Goal: Task Accomplishment & Management: Manage account settings

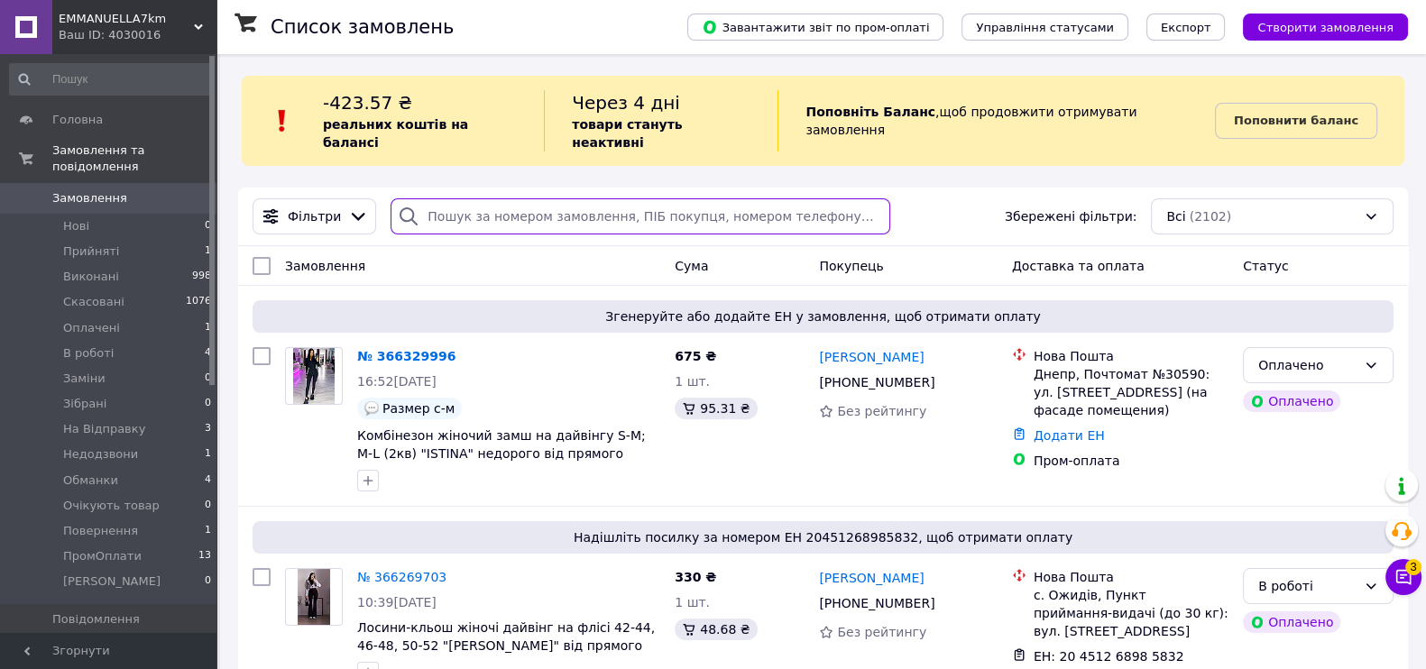
click at [567, 198] on input "search" at bounding box center [640, 216] width 499 height 36
type input "365984261"
paste input "+380970181469"
type input "+380970181469"
paste input "+380981149495"
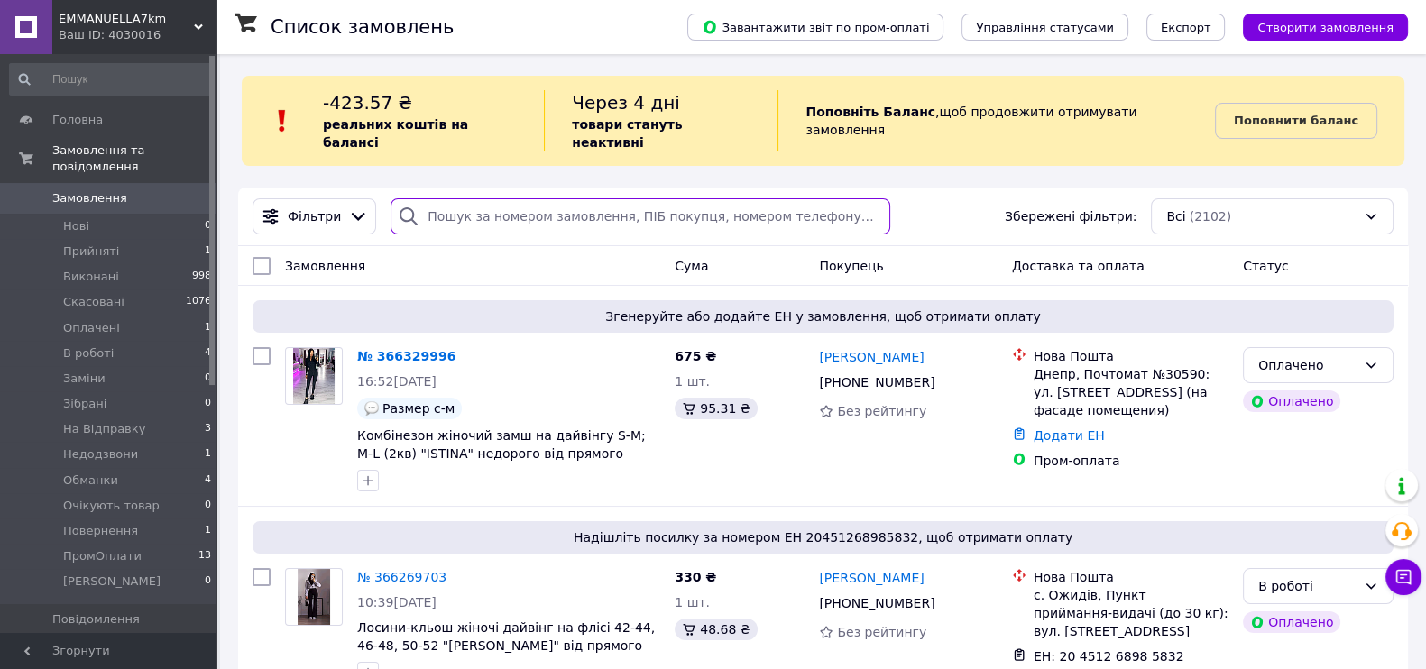
type input "+380981149495"
paste input "+380505343793"
type input "+380505343793"
click at [519, 202] on input "search" at bounding box center [640, 216] width 499 height 36
paste input "+380666450619"
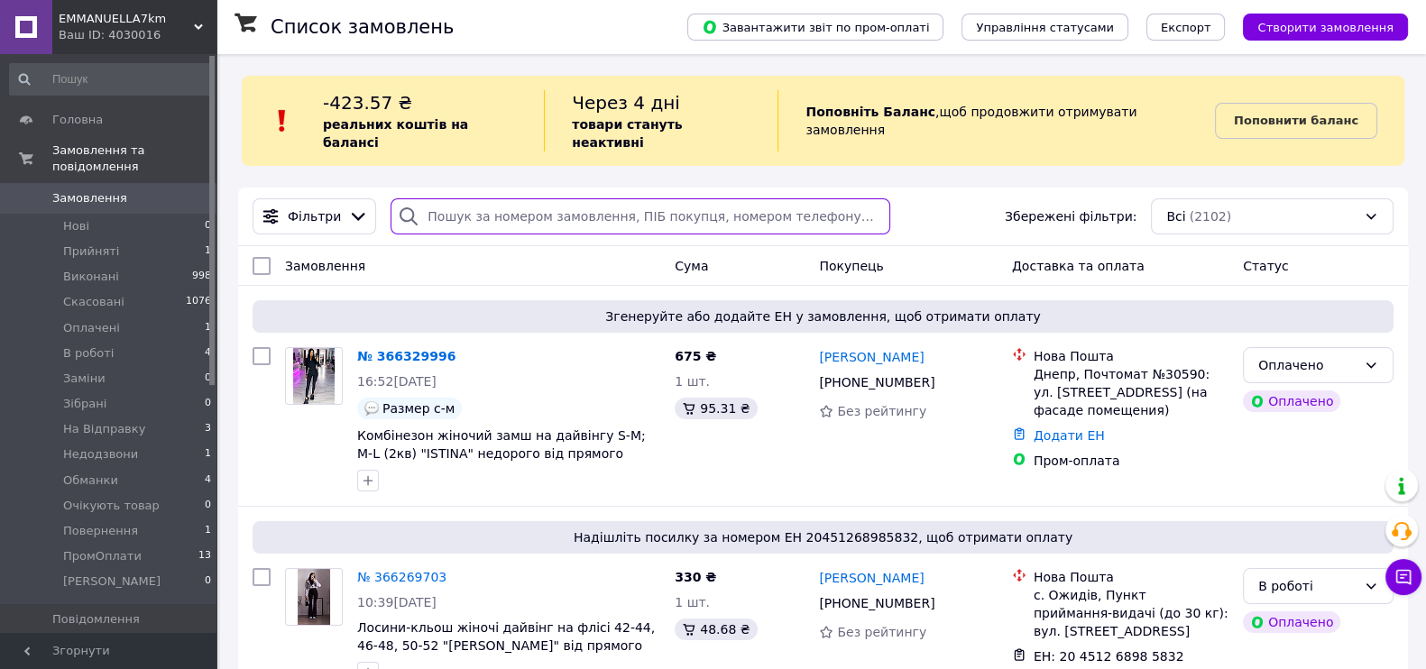
type input "+380666450619"
paste input "+380668096946"
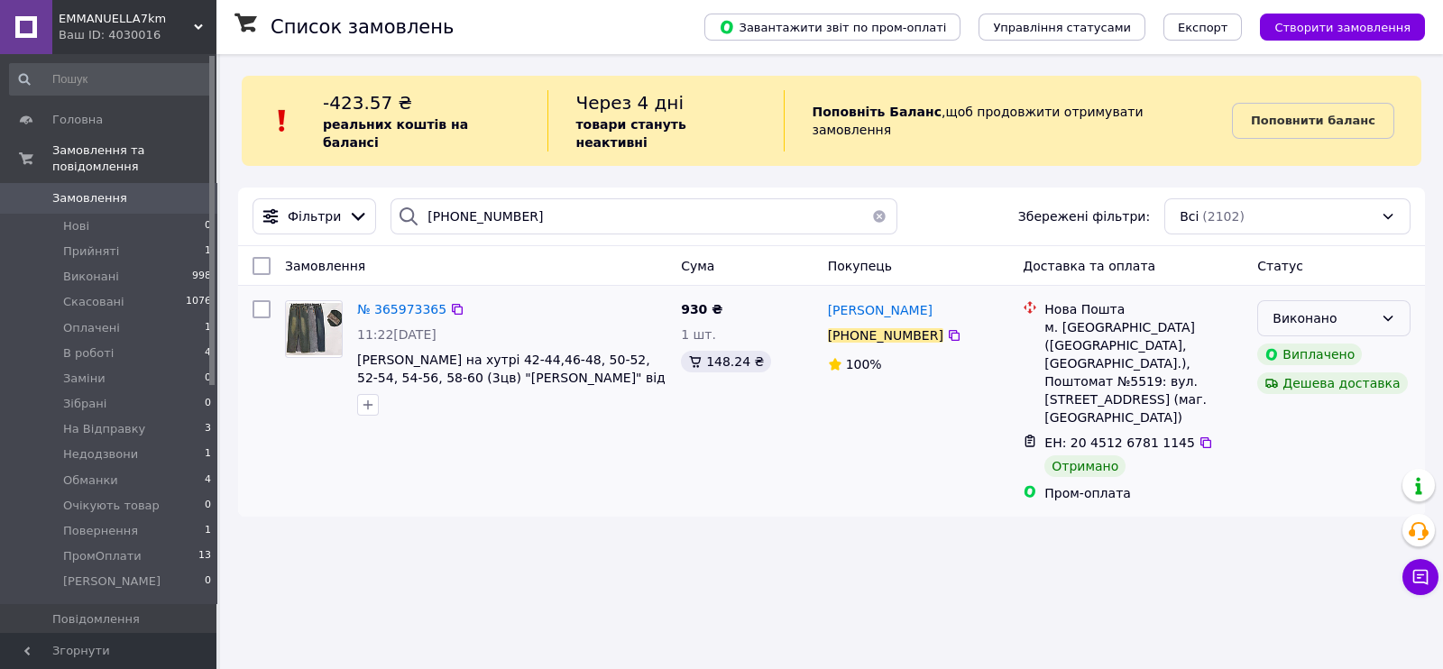
click at [1341, 310] on div "Виконано" at bounding box center [1323, 319] width 101 height 20
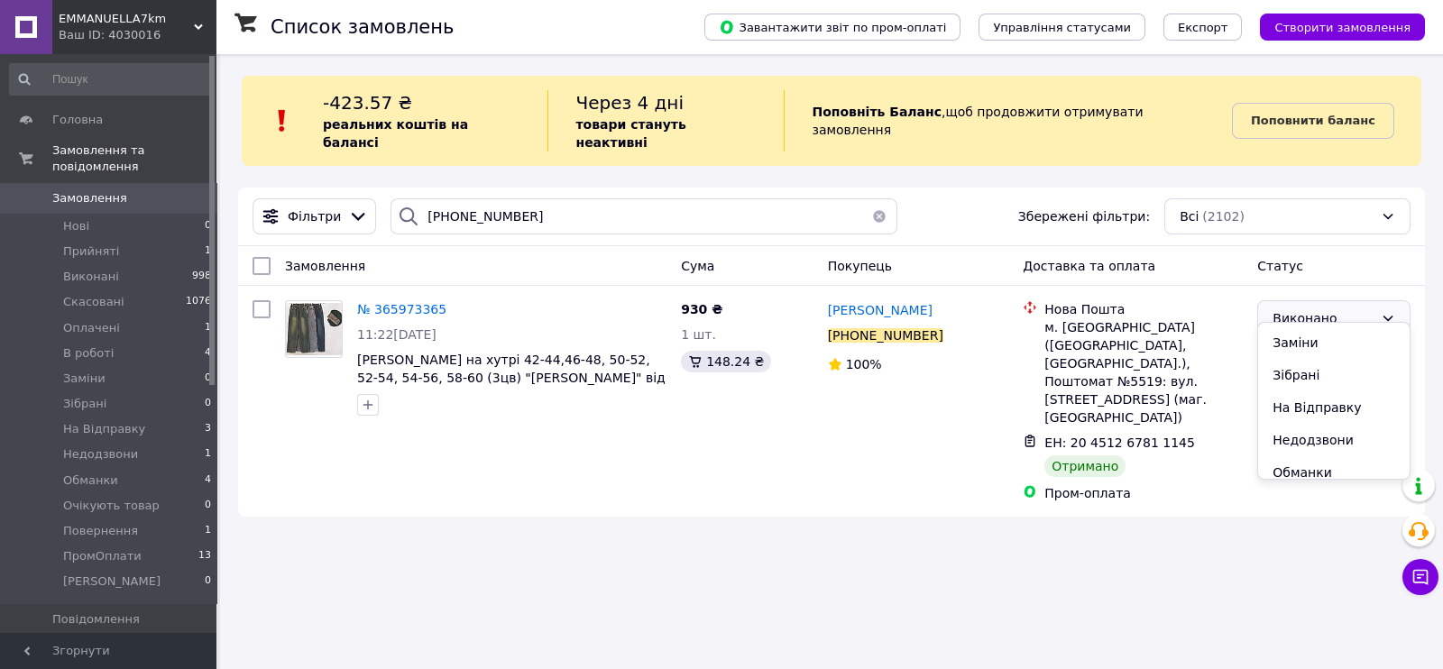
scroll to position [266, 0]
click at [1327, 402] on li "Повернення" at bounding box center [1334, 398] width 152 height 32
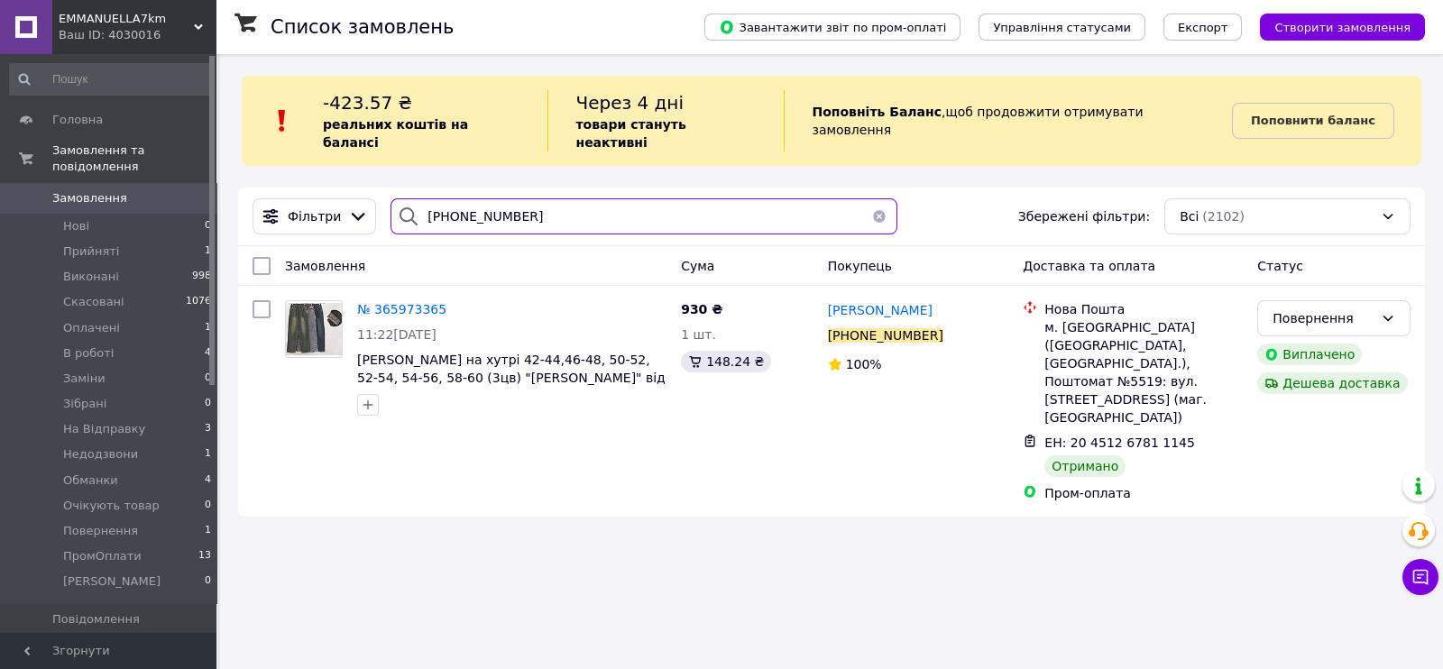
click at [579, 198] on input "+380668096946" at bounding box center [644, 216] width 507 height 36
paste input "934012243"
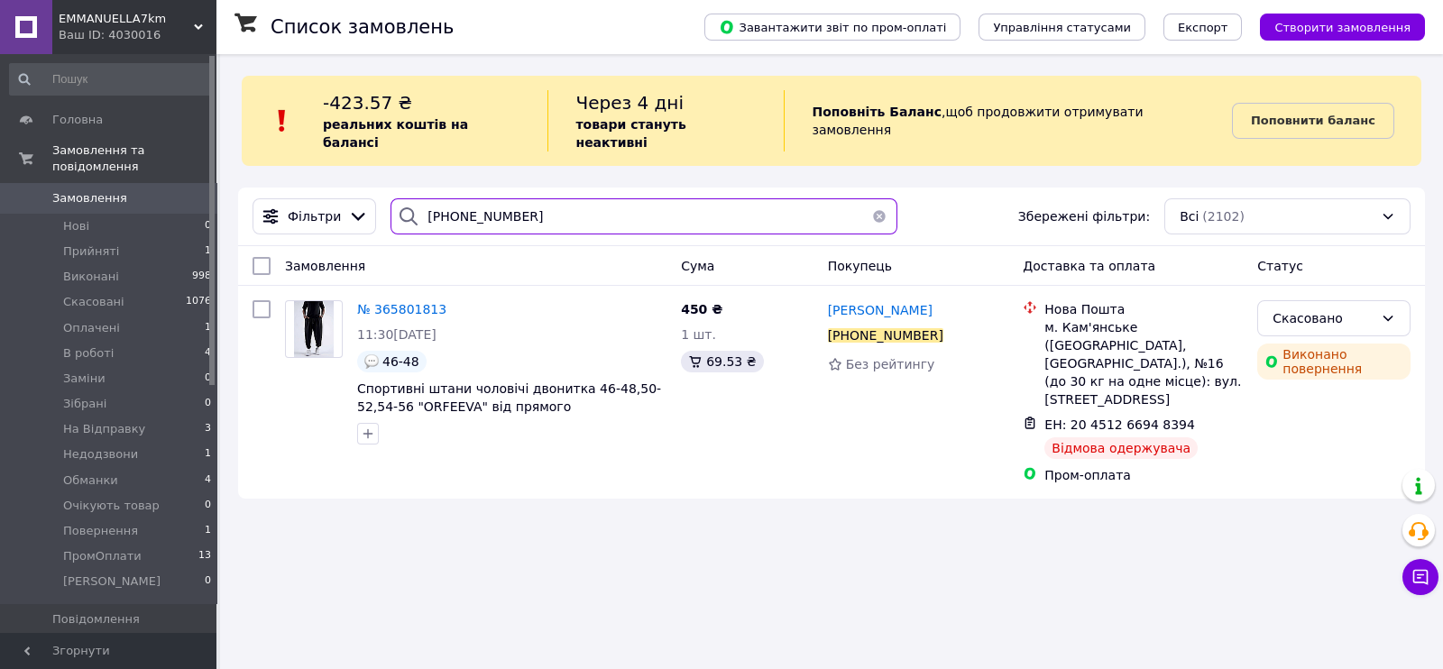
click at [524, 198] on input "+380934012243" at bounding box center [644, 216] width 507 height 36
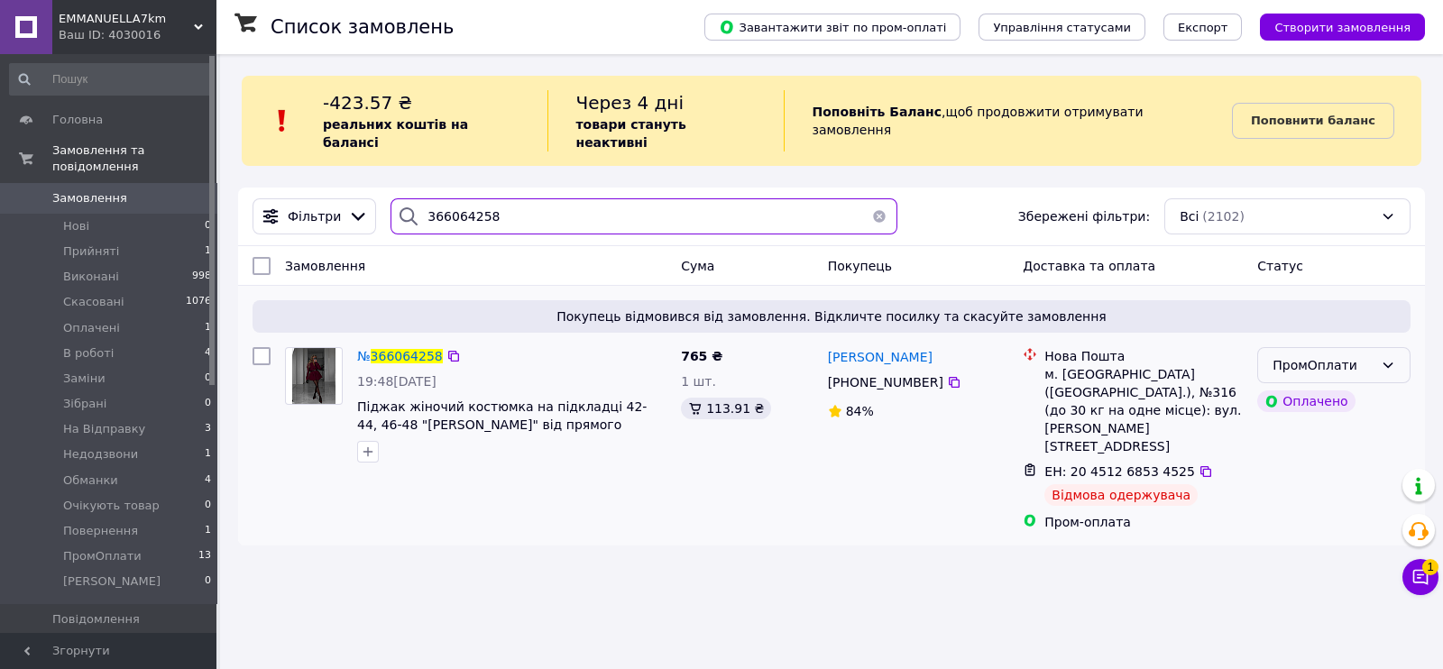
type input "366064258"
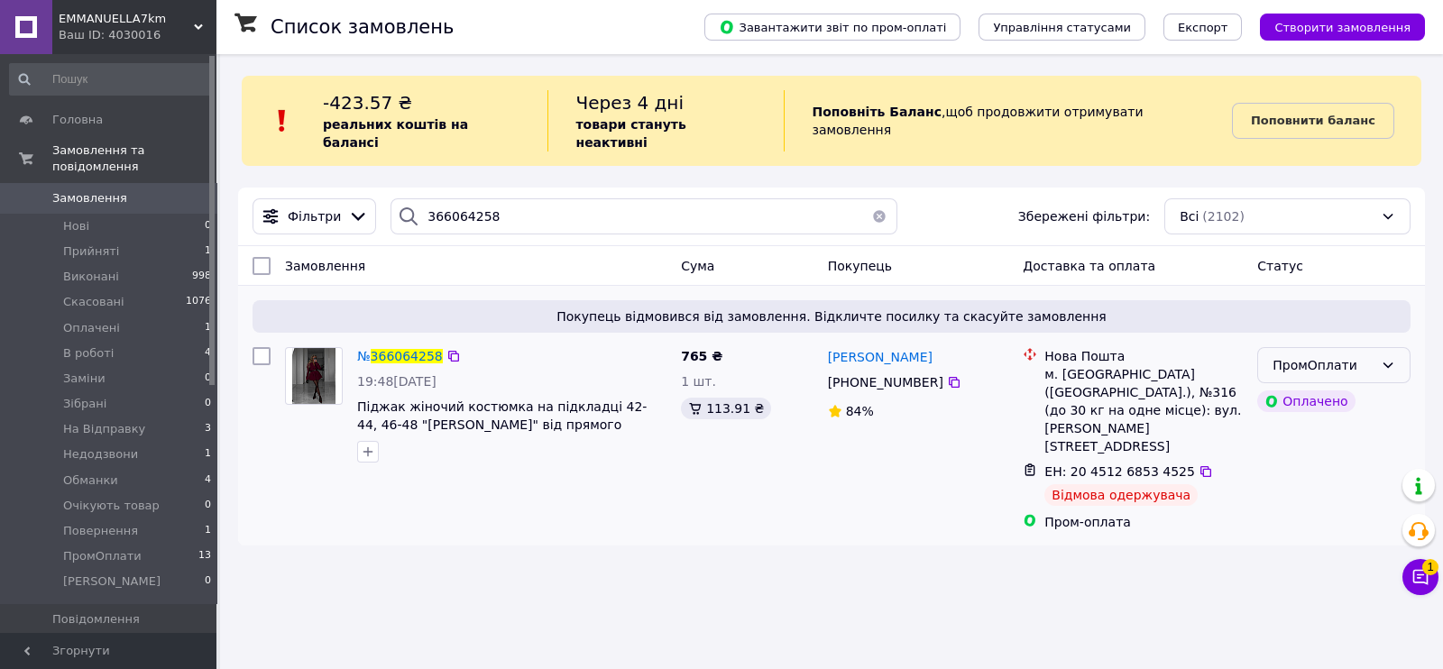
click at [1353, 355] on div "ПромОплати" at bounding box center [1323, 365] width 101 height 20
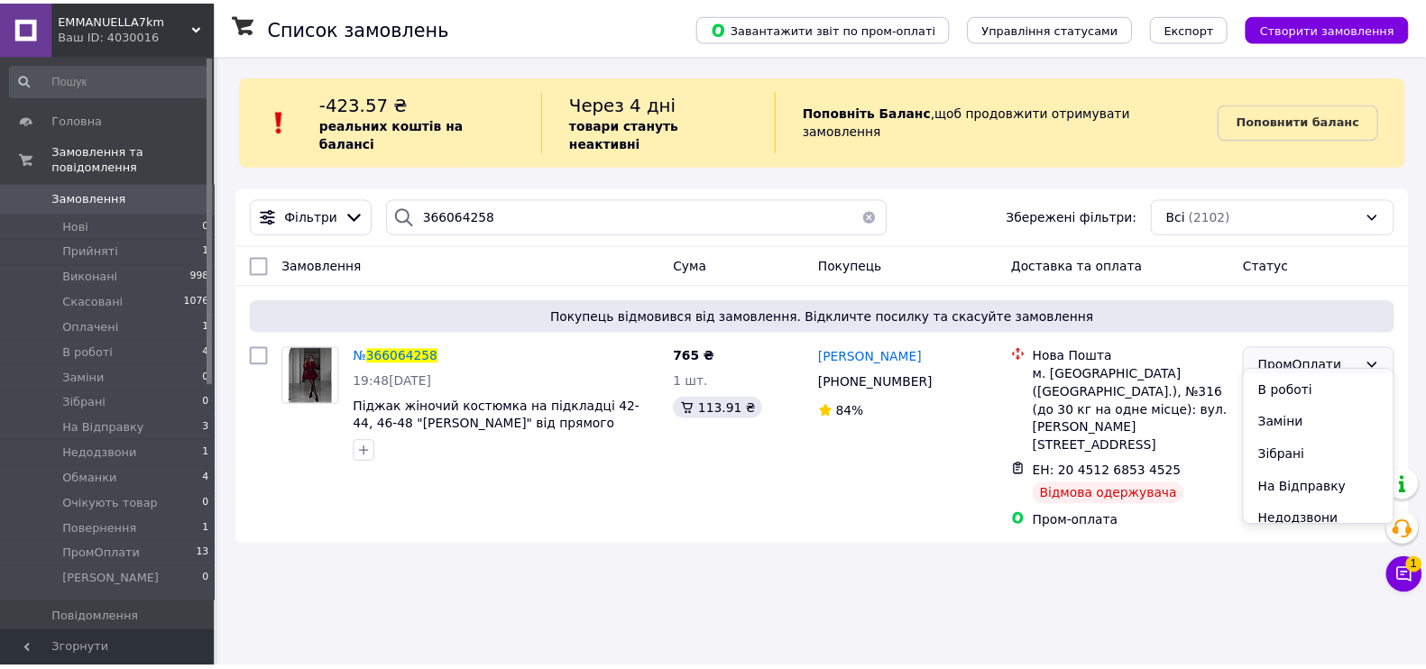
scroll to position [266, 0]
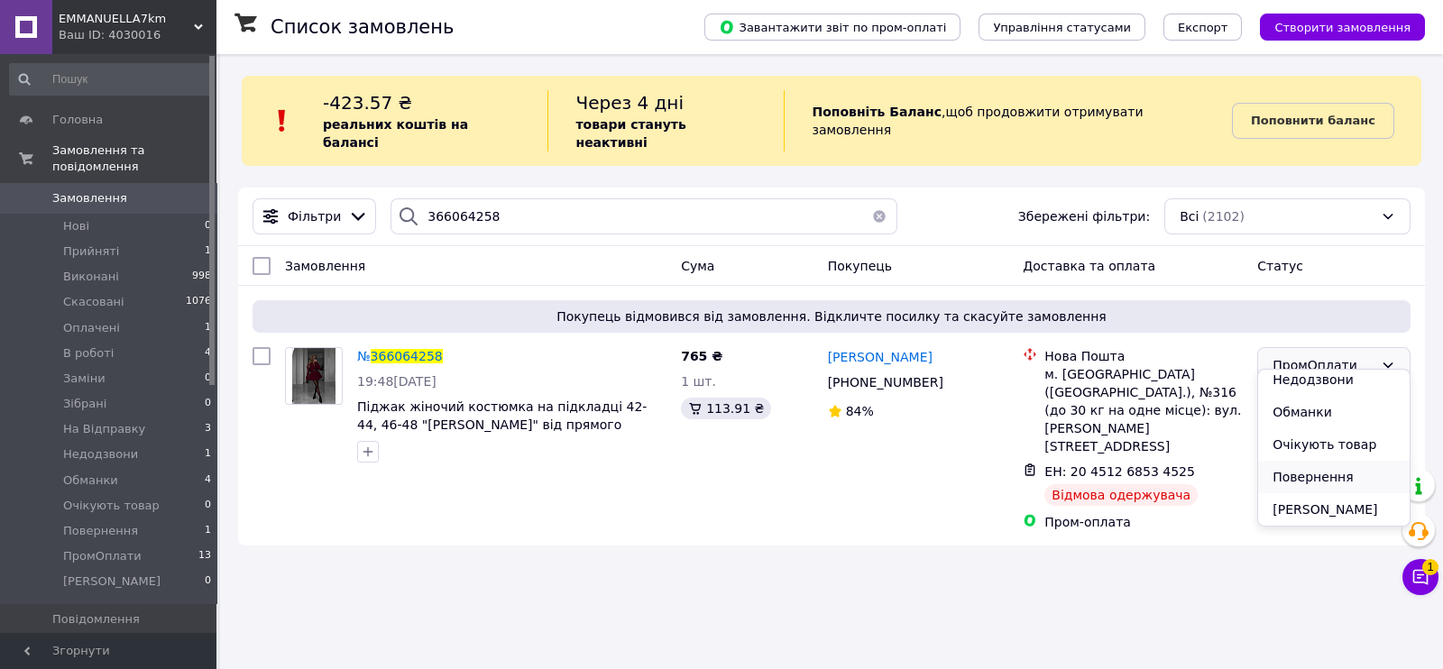
click at [1322, 469] on li "Повернення" at bounding box center [1334, 477] width 152 height 32
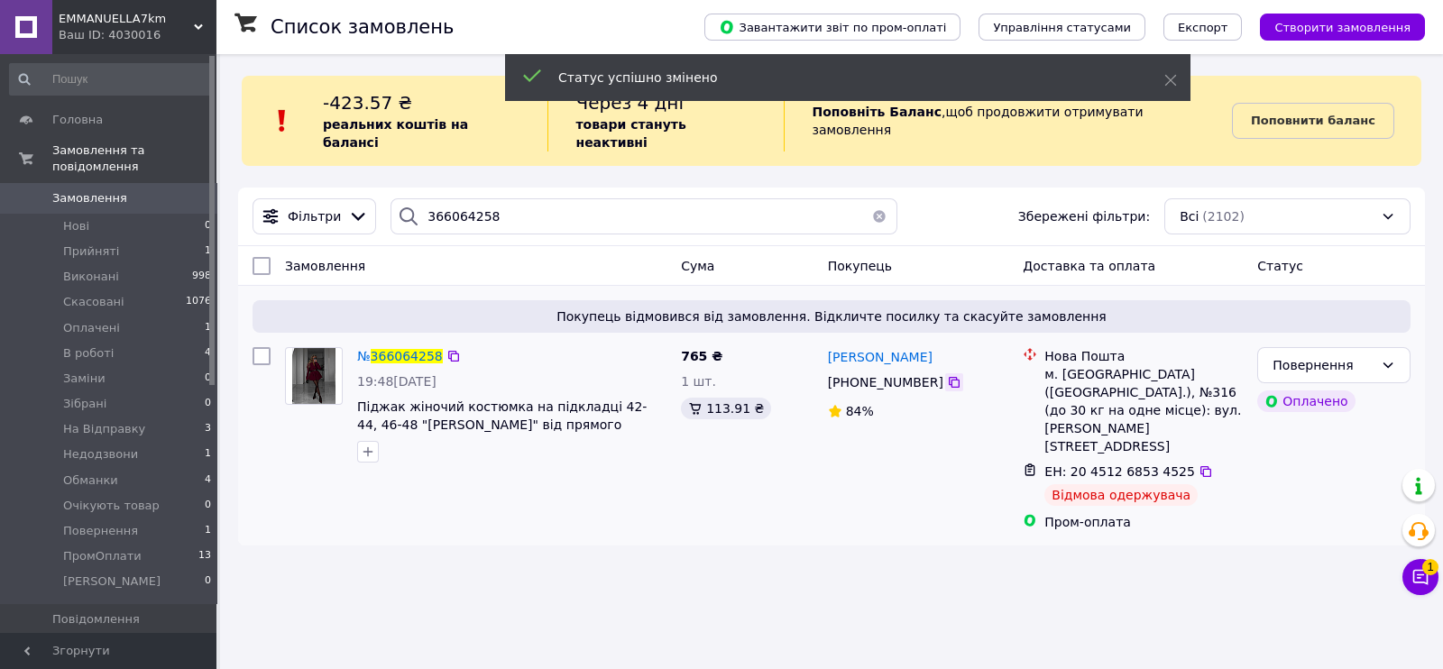
click at [948, 375] on icon at bounding box center [954, 382] width 14 height 14
click at [389, 349] on span "366064258" at bounding box center [407, 356] width 72 height 14
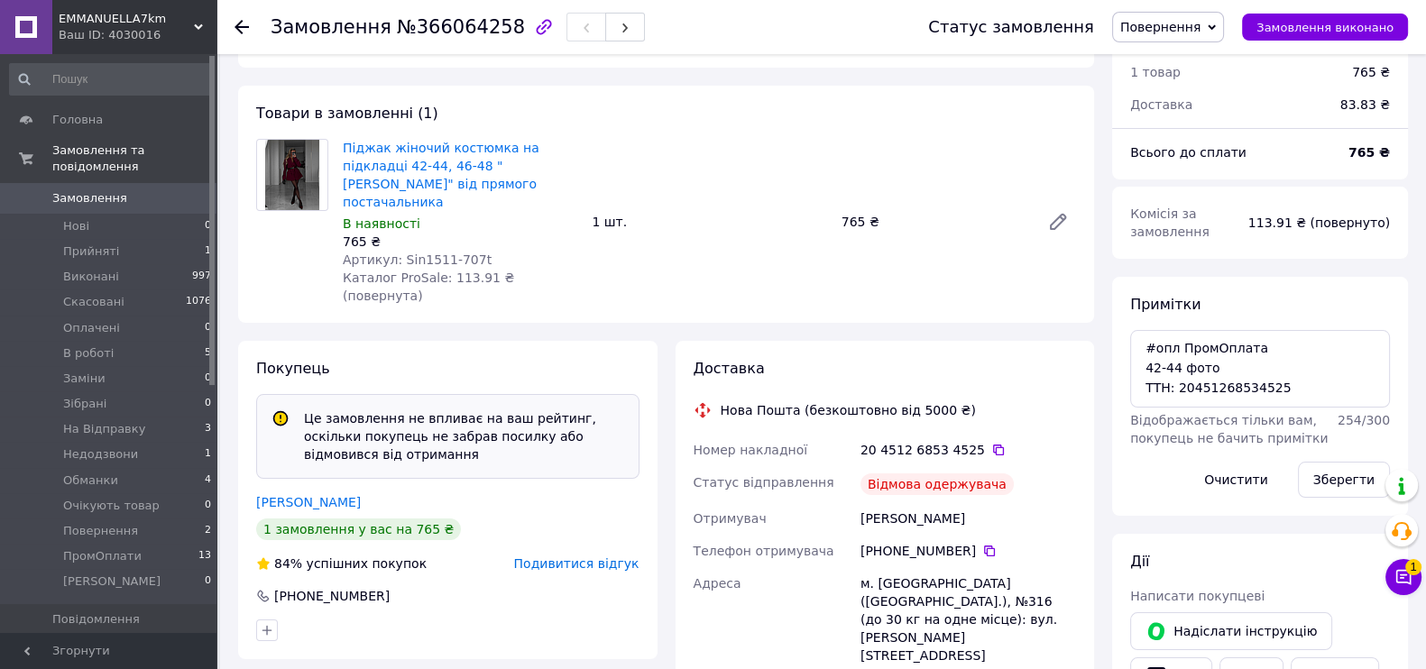
scroll to position [338, 0]
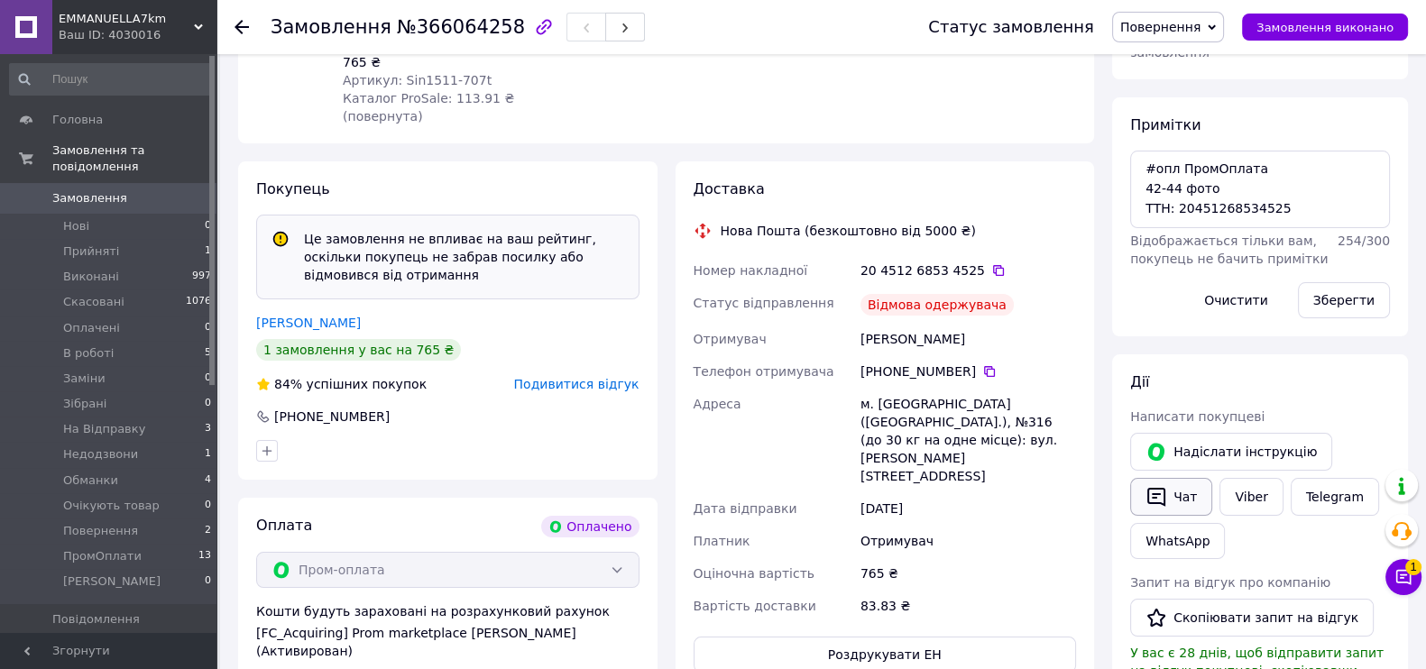
click at [1169, 501] on button "Чат" at bounding box center [1171, 497] width 82 height 38
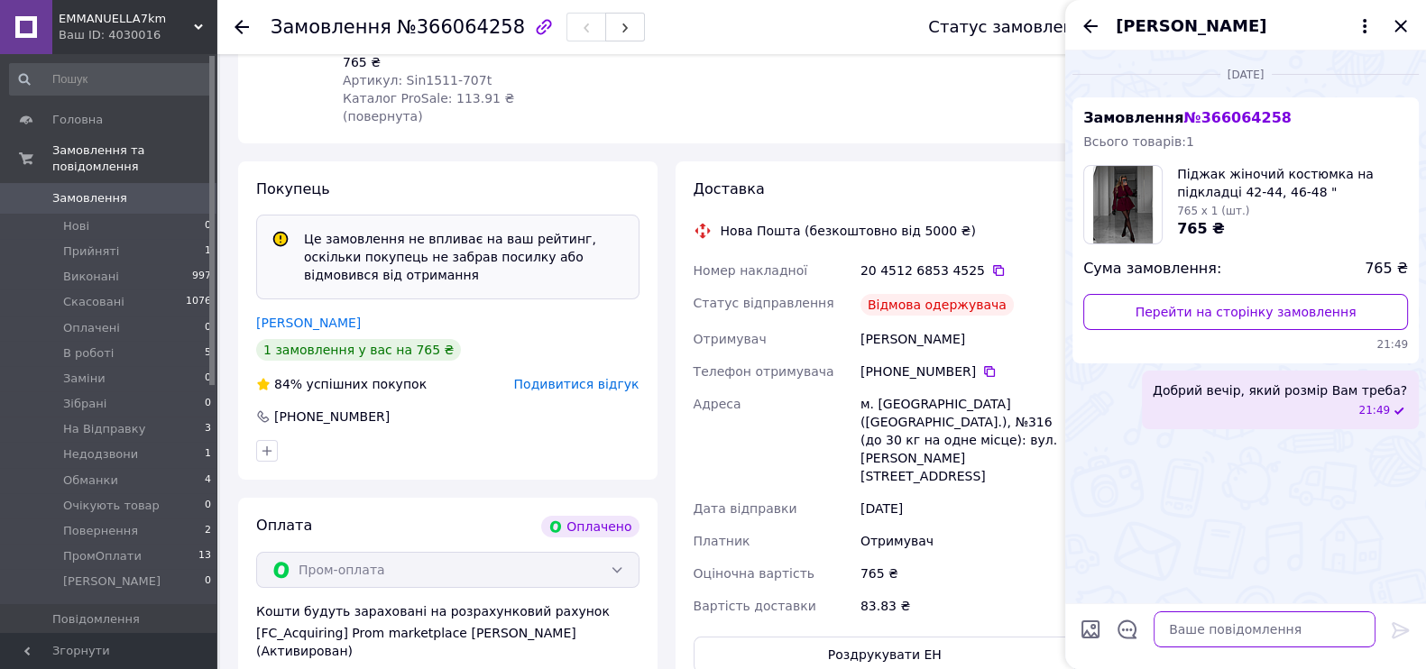
click at [1196, 638] on textarea at bounding box center [1265, 630] width 222 height 36
type textarea "чому відмова?"
click at [1392, 24] on icon "Закрити" at bounding box center [1401, 26] width 22 height 22
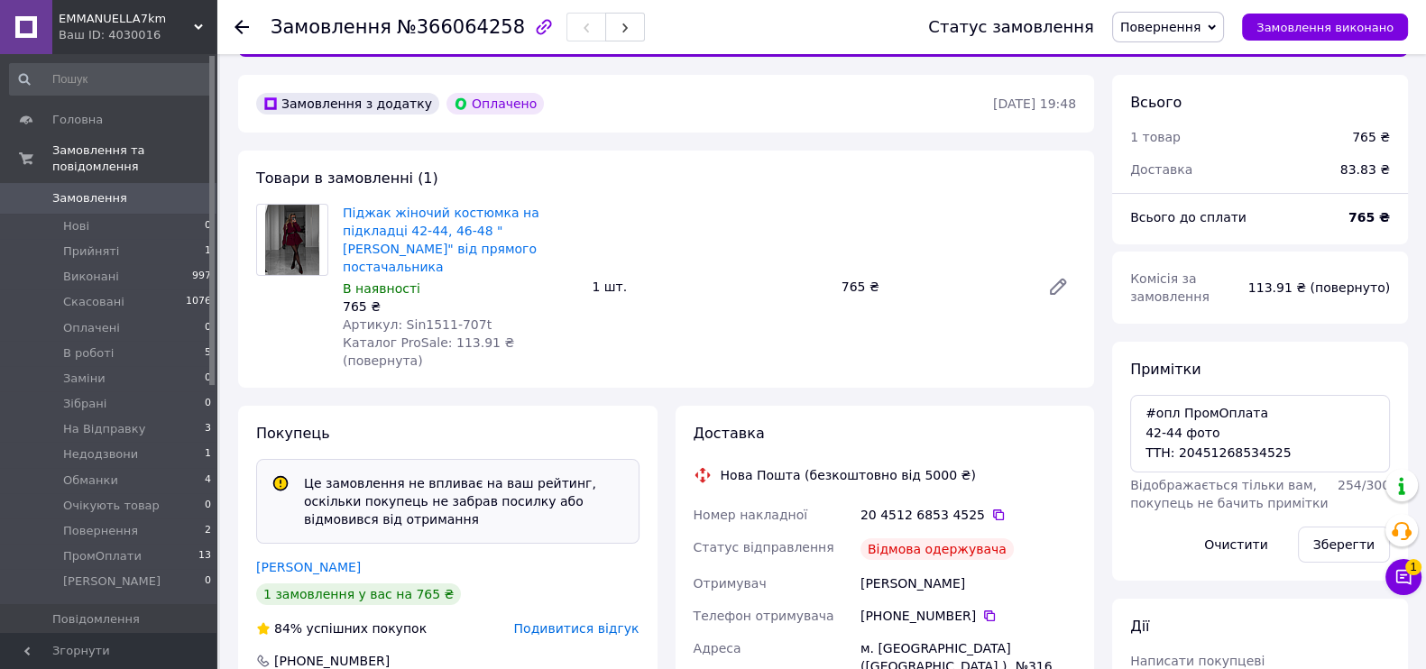
scroll to position [0, 0]
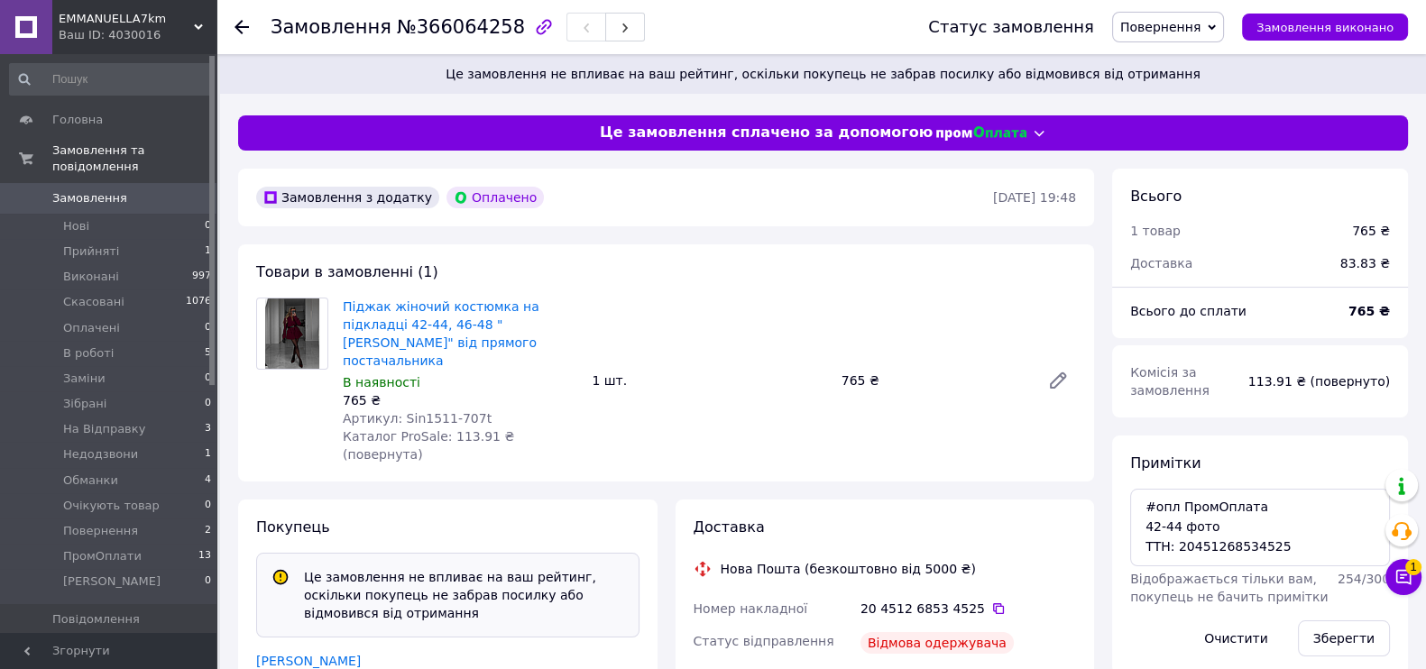
click at [115, 190] on span "Замовлення" at bounding box center [89, 198] width 75 height 16
